Goal: Transaction & Acquisition: Purchase product/service

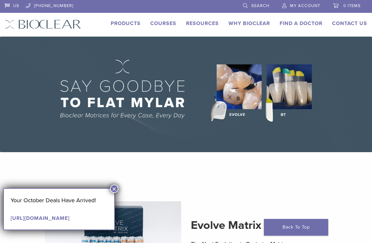
click at [116, 187] on button "×" at bounding box center [114, 189] width 8 height 8
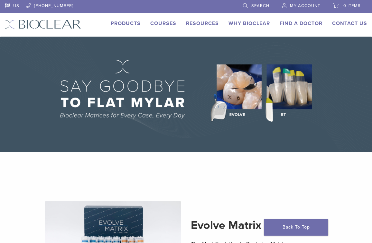
click at [299, 3] on link "My Account" at bounding box center [301, 5] width 38 height 10
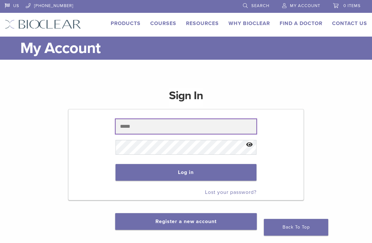
type input "**********"
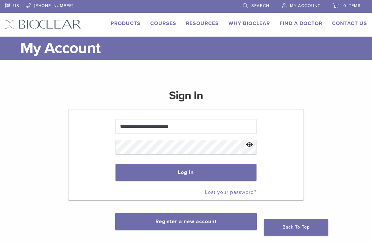
click at [252, 145] on button "Show password" at bounding box center [249, 145] width 14 height 16
click at [211, 173] on button "Log in" at bounding box center [185, 172] width 141 height 17
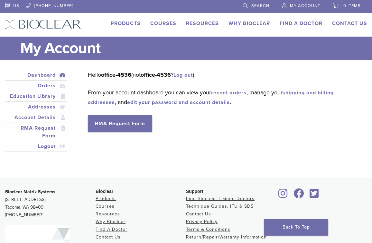
click at [130, 24] on link "Products" at bounding box center [126, 23] width 30 height 6
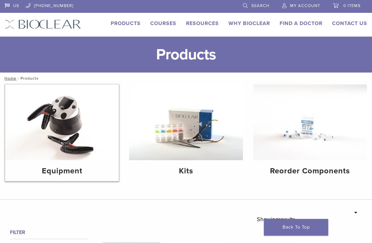
click at [68, 145] on img at bounding box center [61, 123] width 113 height 76
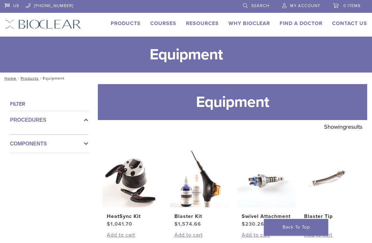
click at [122, 21] on link "Products" at bounding box center [126, 23] width 30 height 6
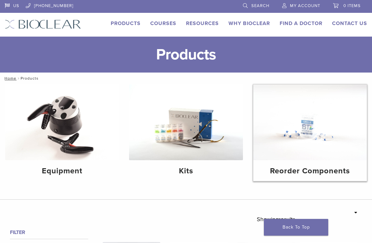
click at [306, 136] on img at bounding box center [309, 123] width 113 height 76
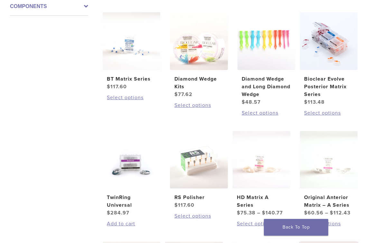
scroll to position [129, 0]
